Goal: Task Accomplishment & Management: Complete application form

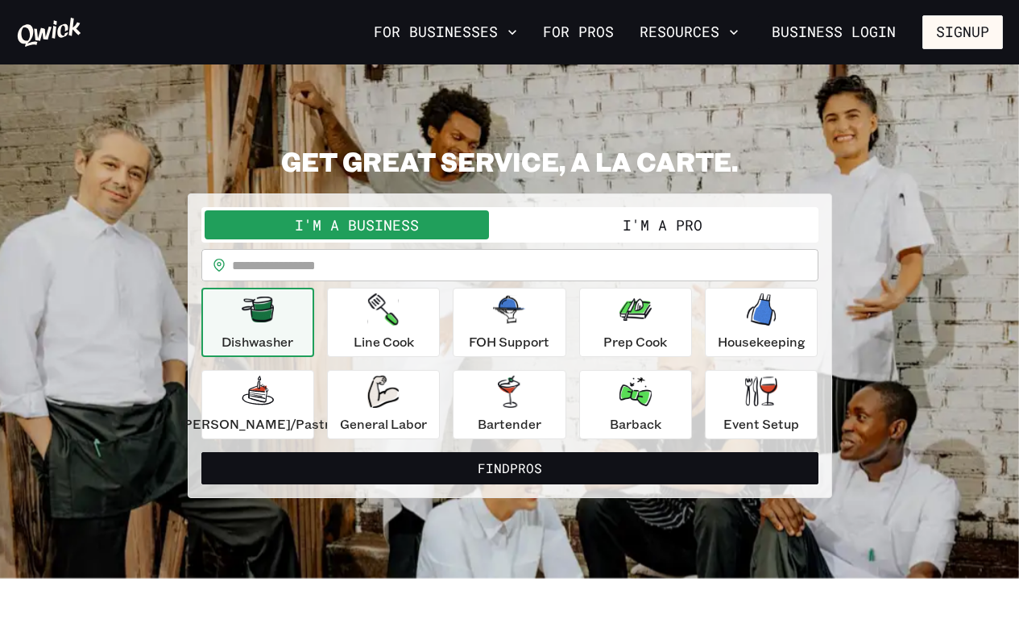
click at [322, 273] on input "text" at bounding box center [525, 265] width 586 height 32
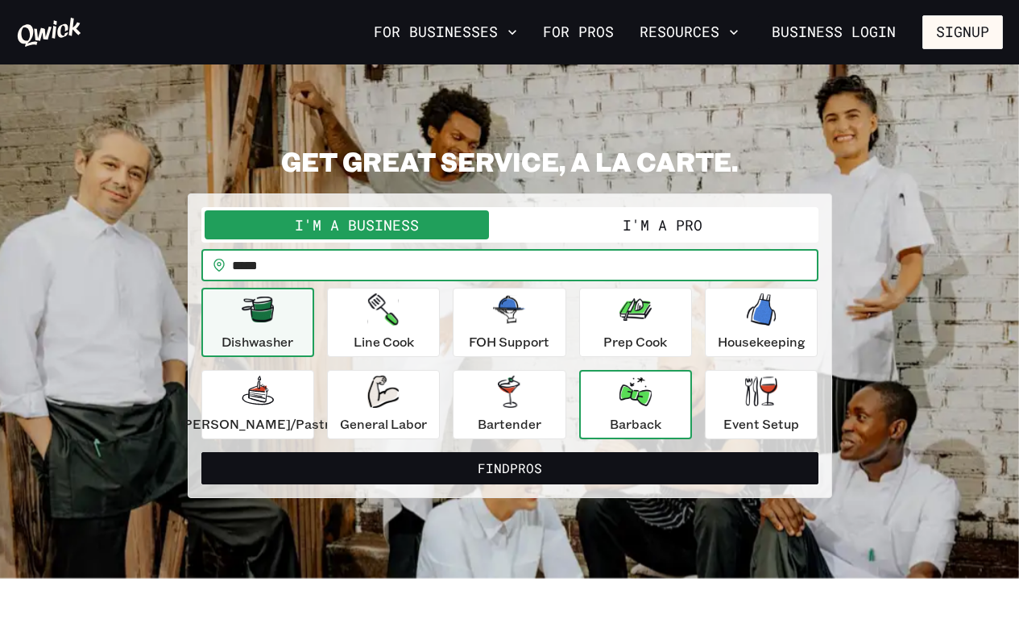
type input "*****"
click at [634, 399] on icon "button" at bounding box center [635, 391] width 32 height 29
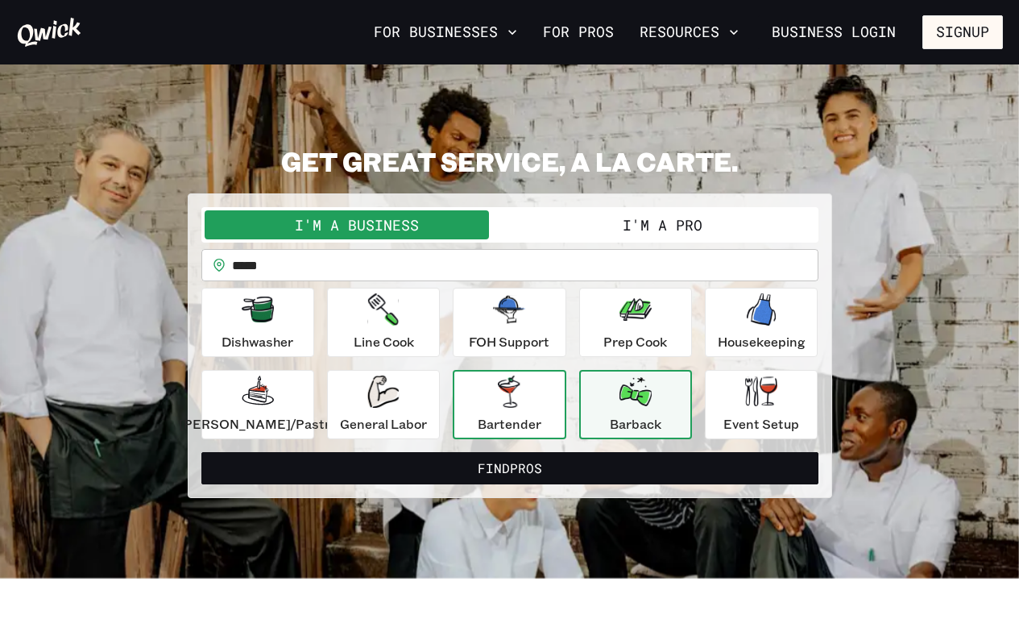
click at [512, 388] on icon "button" at bounding box center [509, 391] width 22 height 32
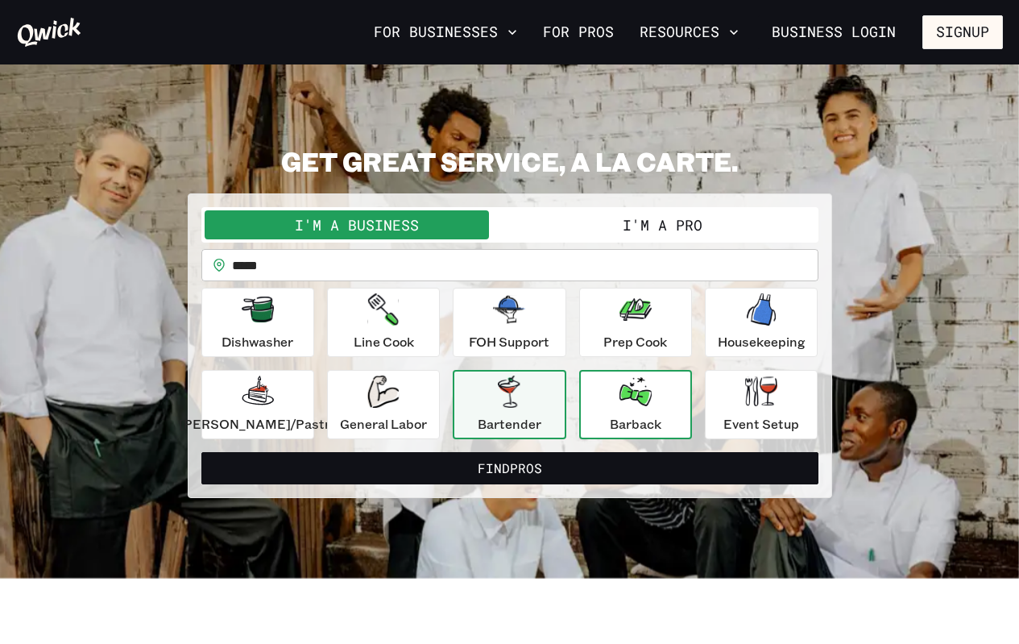
click at [617, 420] on p "Barback" at bounding box center [636, 423] width 52 height 19
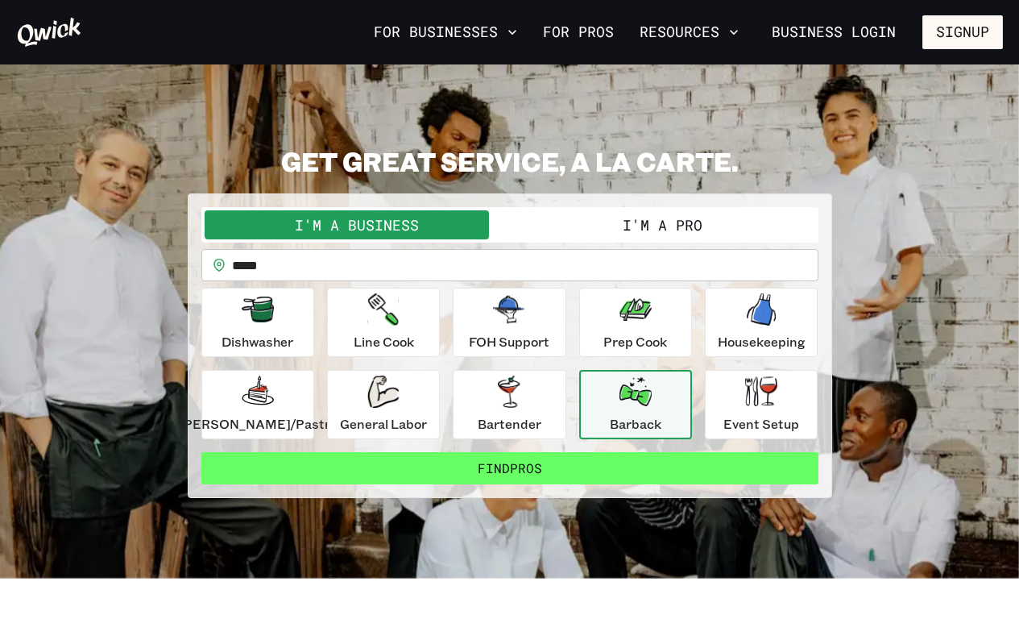
click at [568, 465] on button "Find Pros" at bounding box center [509, 468] width 617 height 32
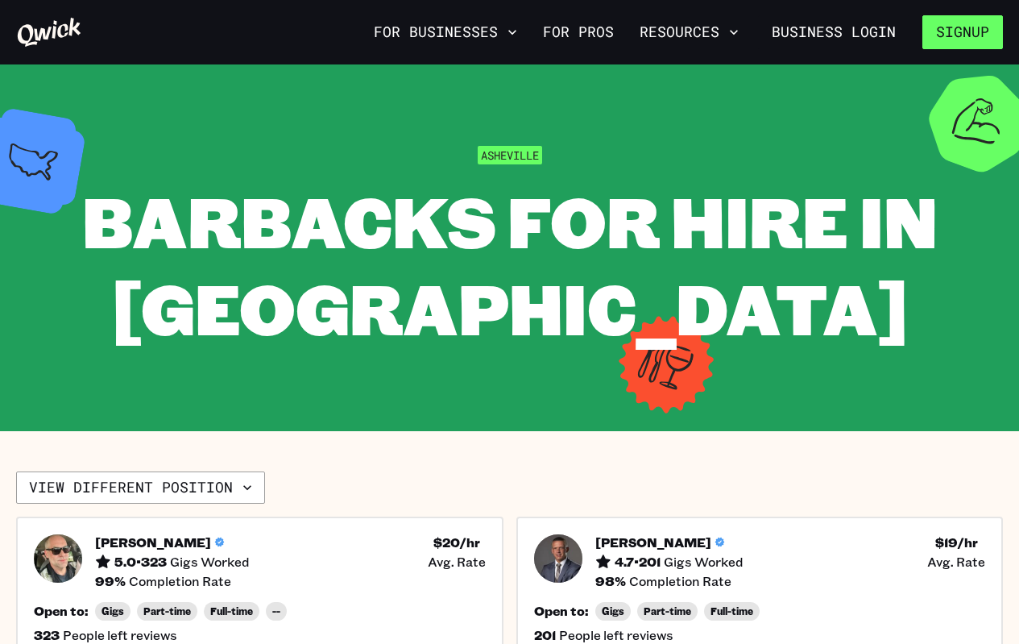
click at [962, 26] on button "Signup" at bounding box center [962, 32] width 81 height 34
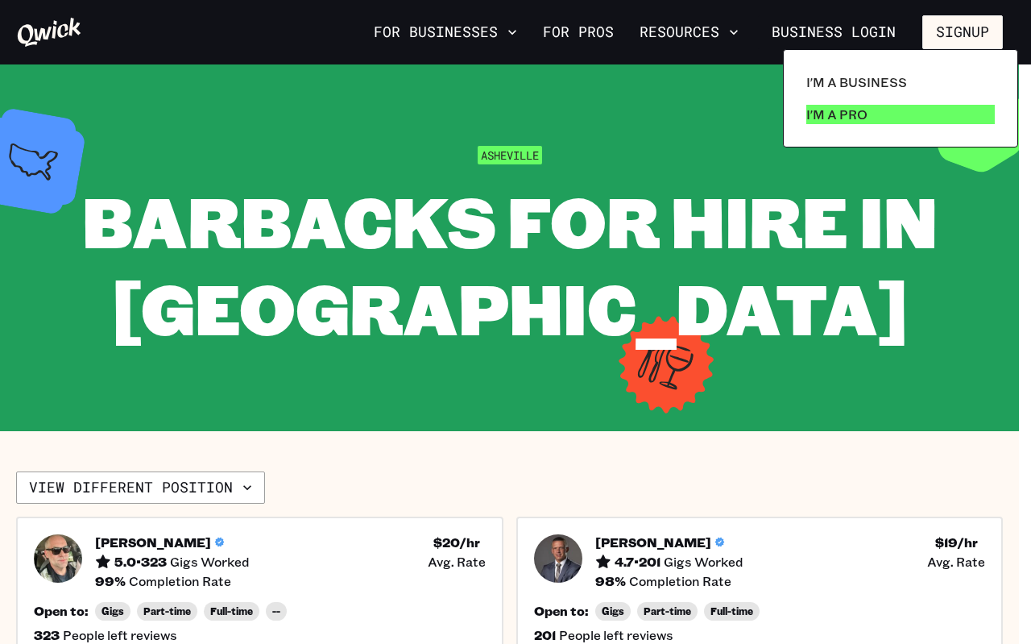
click at [855, 114] on p "I'm a Pro" at bounding box center [836, 114] width 61 height 19
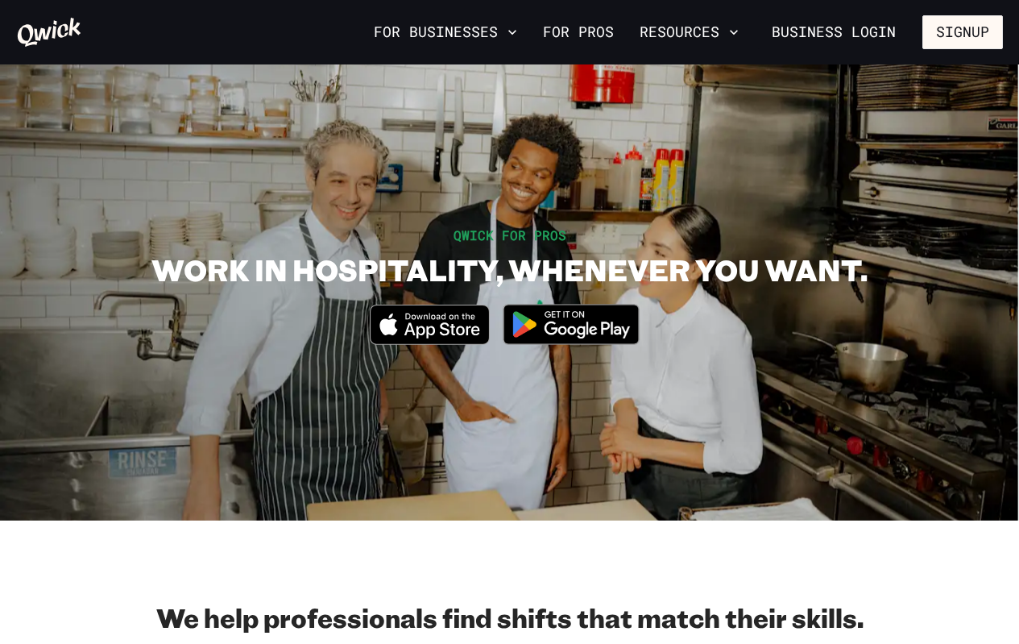
click at [427, 325] on icon "Download on the App Store" at bounding box center [429, 324] width 118 height 39
